Goal: Answer question/provide support: Ask a question

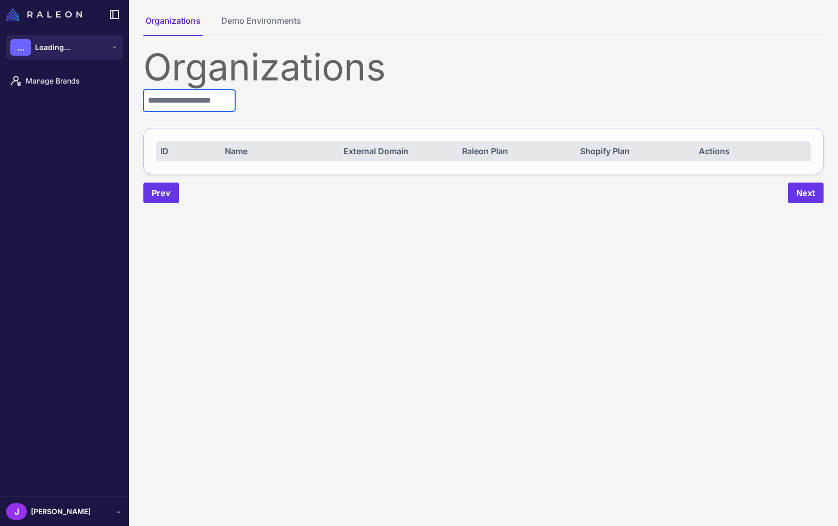
click at [190, 96] on input "text" at bounding box center [189, 101] width 92 height 22
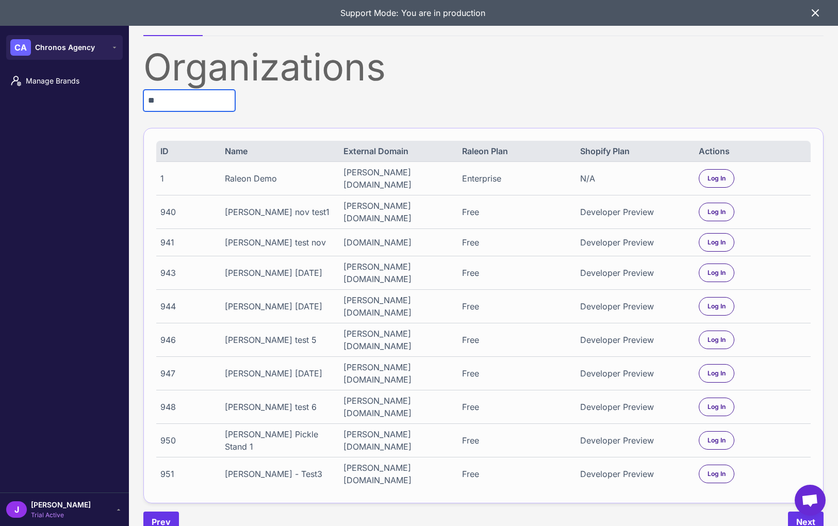
type input "*"
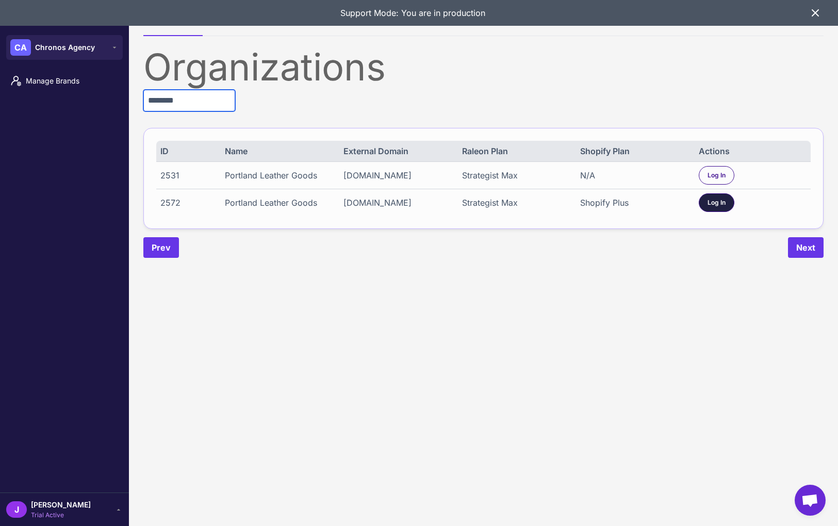
type input "********"
click at [702, 206] on div "Log In" at bounding box center [716, 202] width 36 height 19
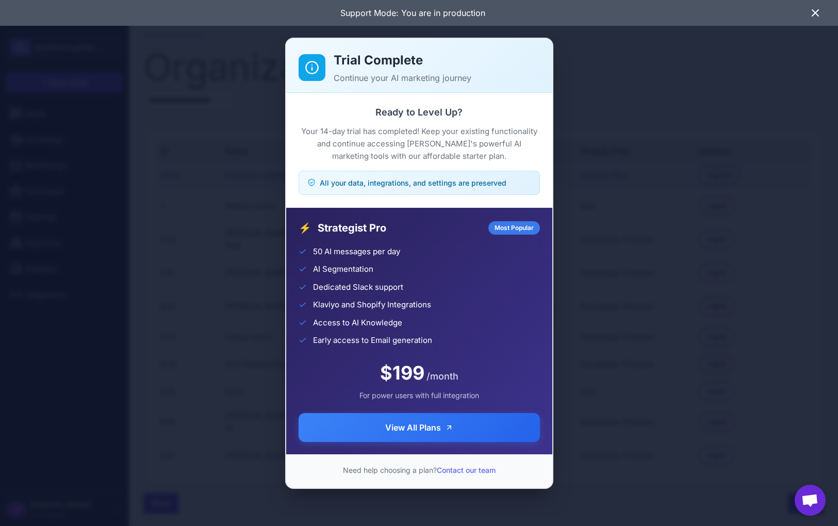
click at [469, 92] on div "Trial Complete Continue your AI marketing journey" at bounding box center [419, 66] width 266 height 54
drag, startPoint x: 687, startPoint y: 132, endPoint x: 814, endPoint y: 161, distance: 130.0
click at [687, 133] on div "Trial Complete Continue your AI marketing journey Ready to Level Up? Your 14-da…" at bounding box center [419, 262] width 838 height 509
click at [696, 176] on div "Trial Complete Continue your AI marketing journey Ready to Level Up? Your 14-da…" at bounding box center [419, 262] width 838 height 509
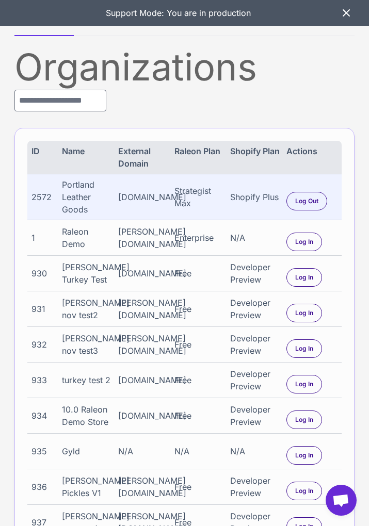
click at [38, 199] on div "2572" at bounding box center [43, 197] width 25 height 12
click at [39, 199] on div "2572" at bounding box center [43, 197] width 25 height 12
copy div "2572"
click at [83, 193] on div "Portland Leather Goods" at bounding box center [87, 196] width 51 height 37
